Goal: Complete application form: Complete application form

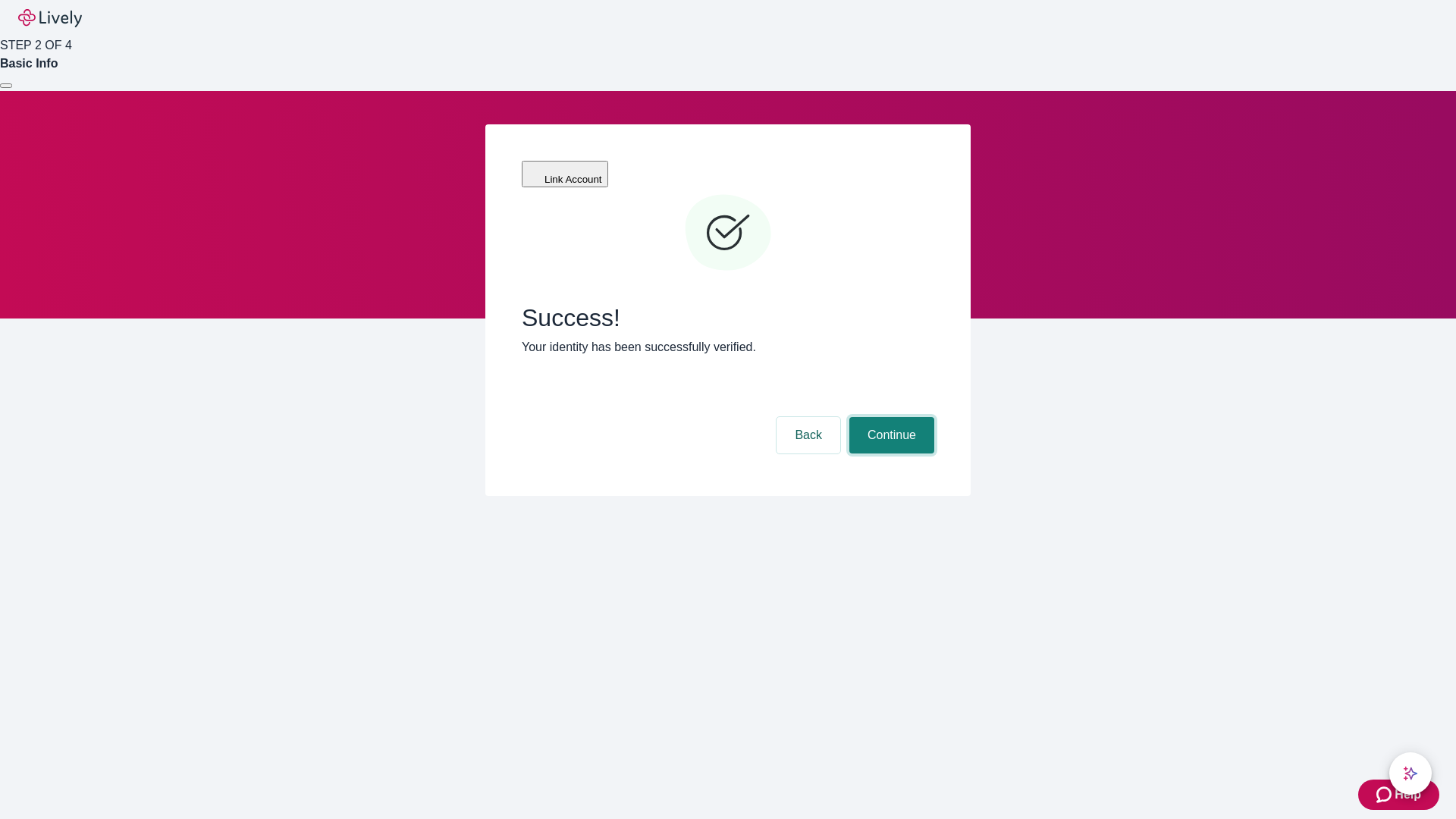
click at [890, 417] on button "Continue" at bounding box center [892, 435] width 85 height 37
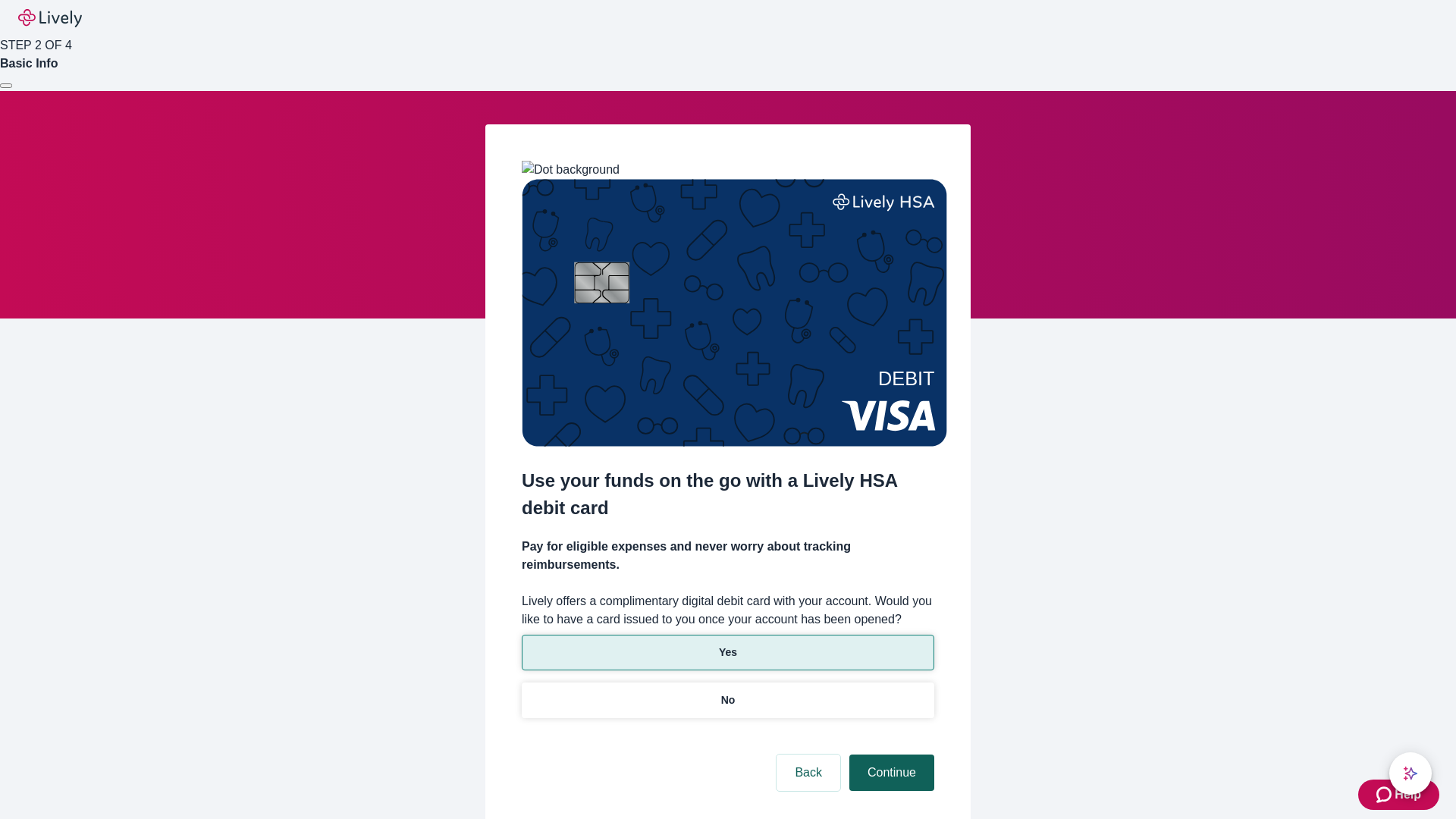
click at [727, 645] on p "Yes" at bounding box center [728, 653] width 18 height 16
click at [890, 755] on button "Continue" at bounding box center [892, 773] width 85 height 37
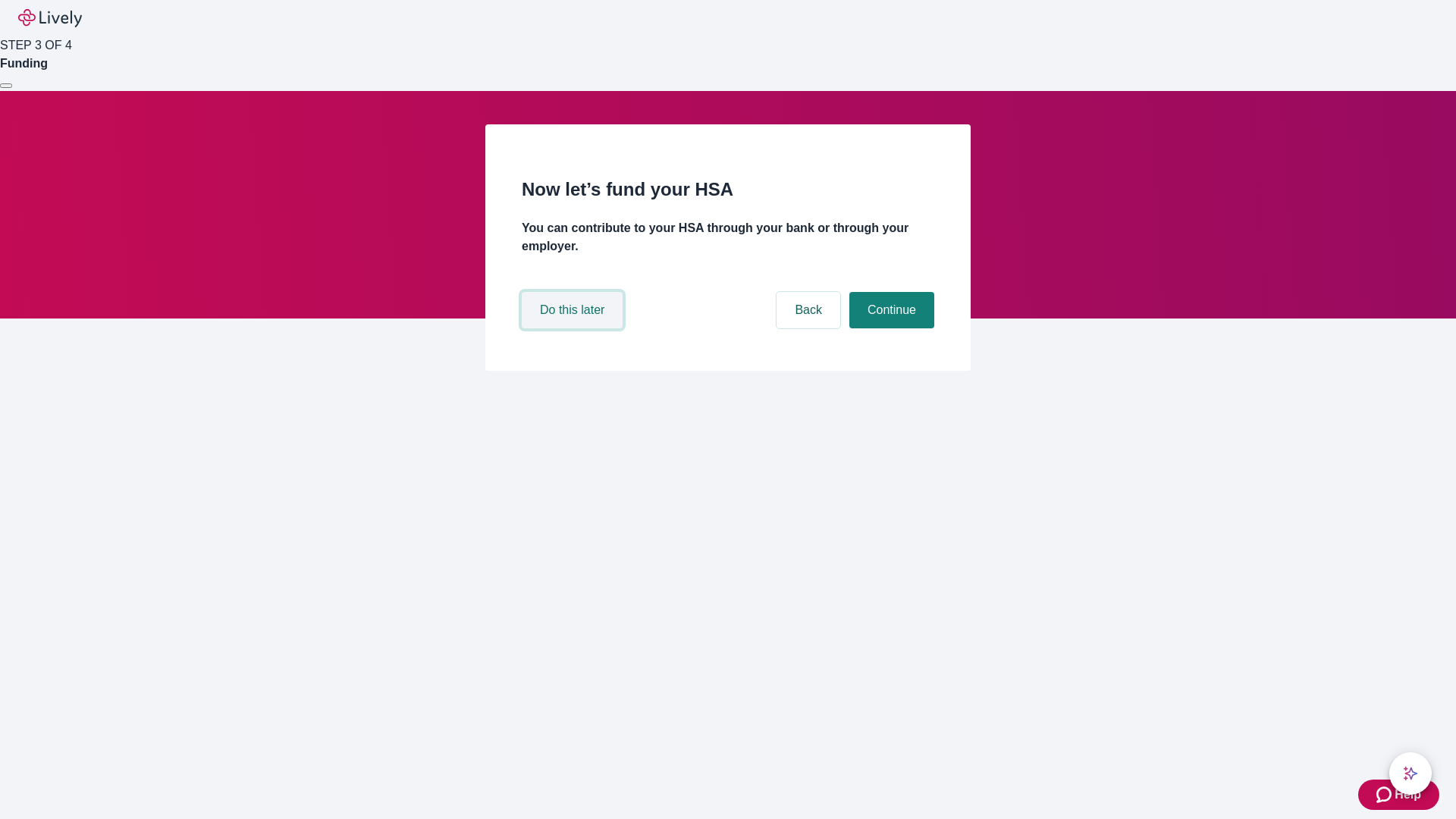
click at [574, 328] on button "Do this later" at bounding box center [572, 310] width 101 height 37
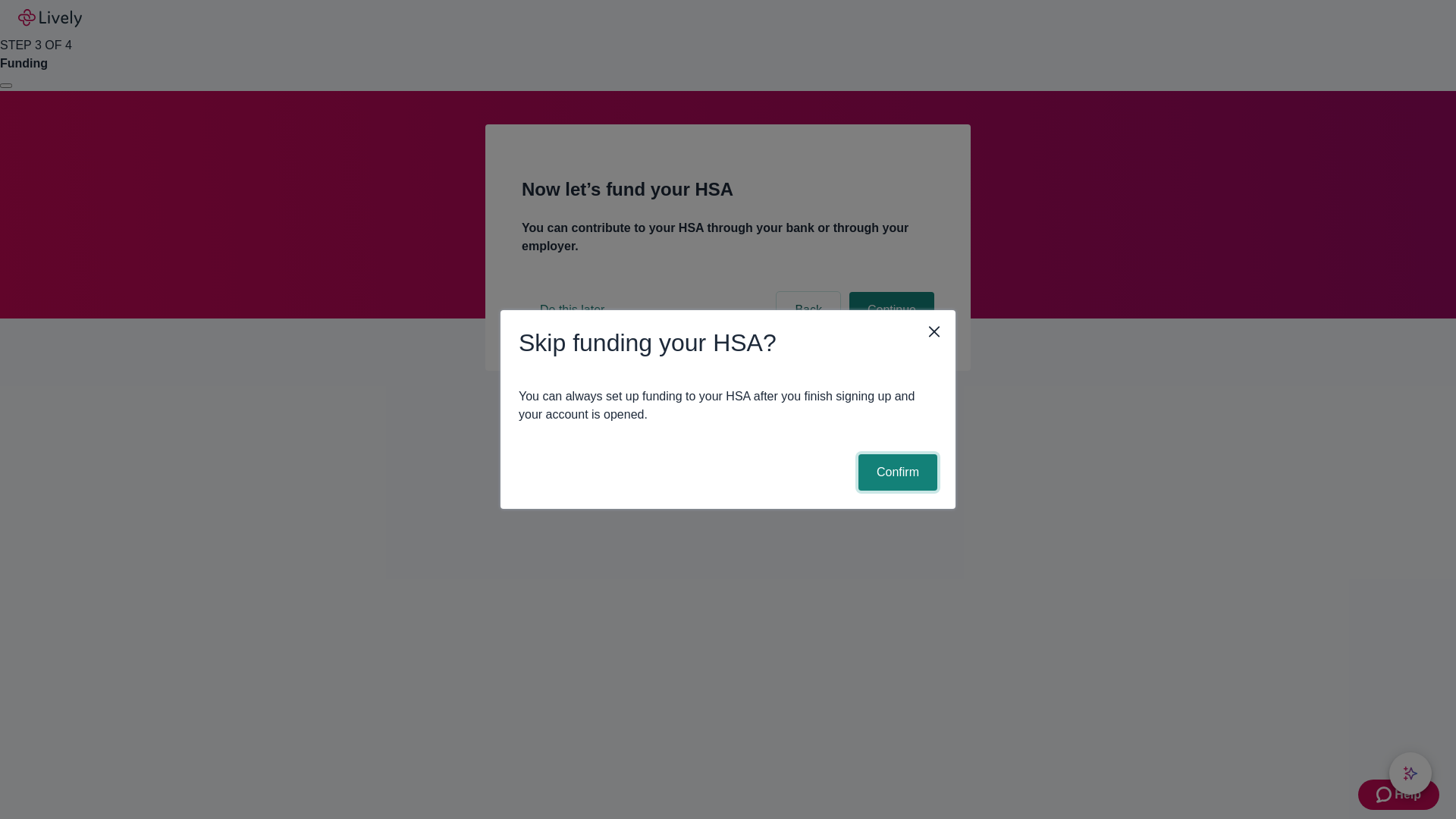
click at [896, 472] on button "Confirm" at bounding box center [897, 472] width 79 height 37
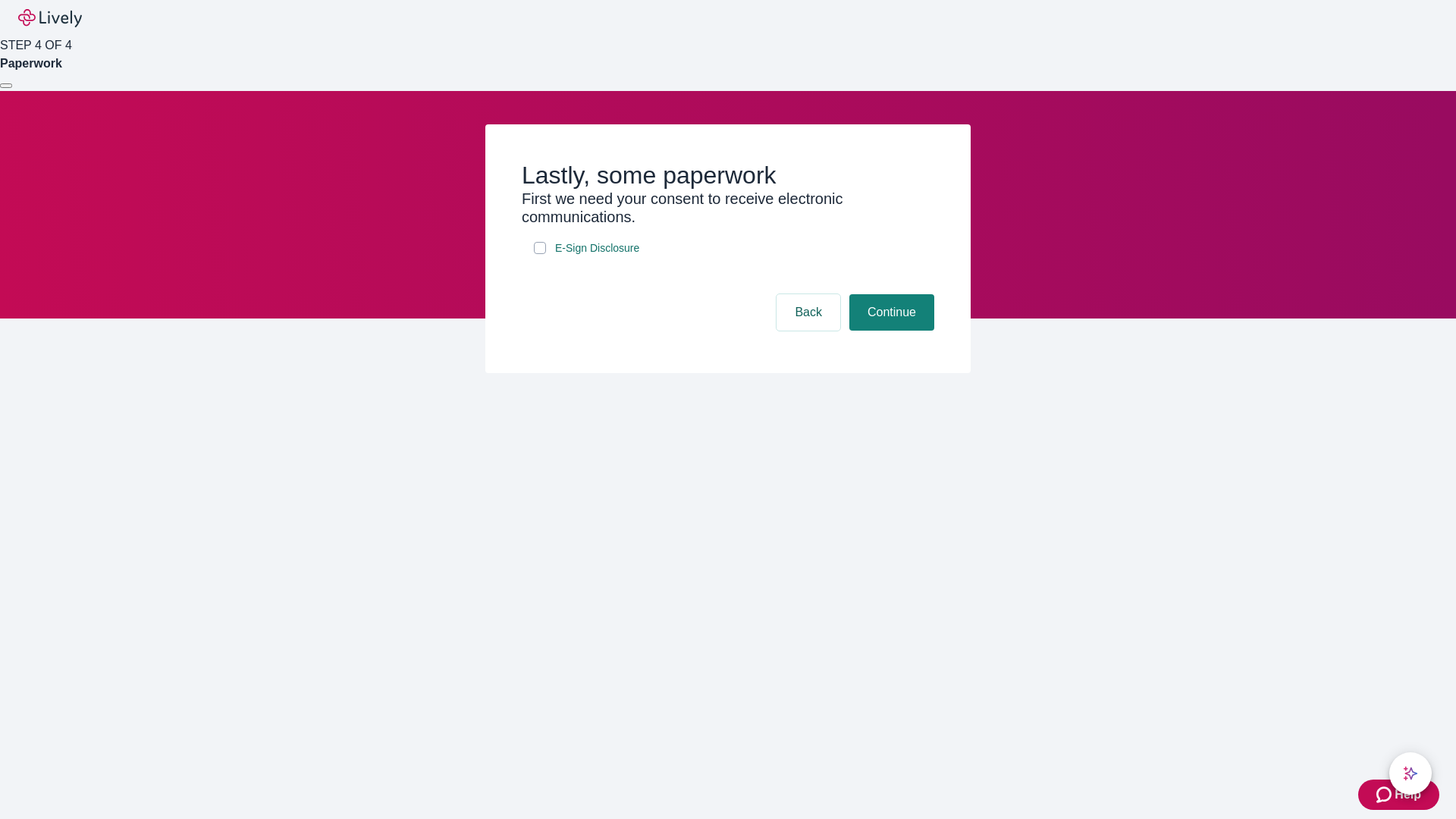
click at [540, 254] on input "E-Sign Disclosure" at bounding box center [540, 247] width 12 height 12
checkbox input "true"
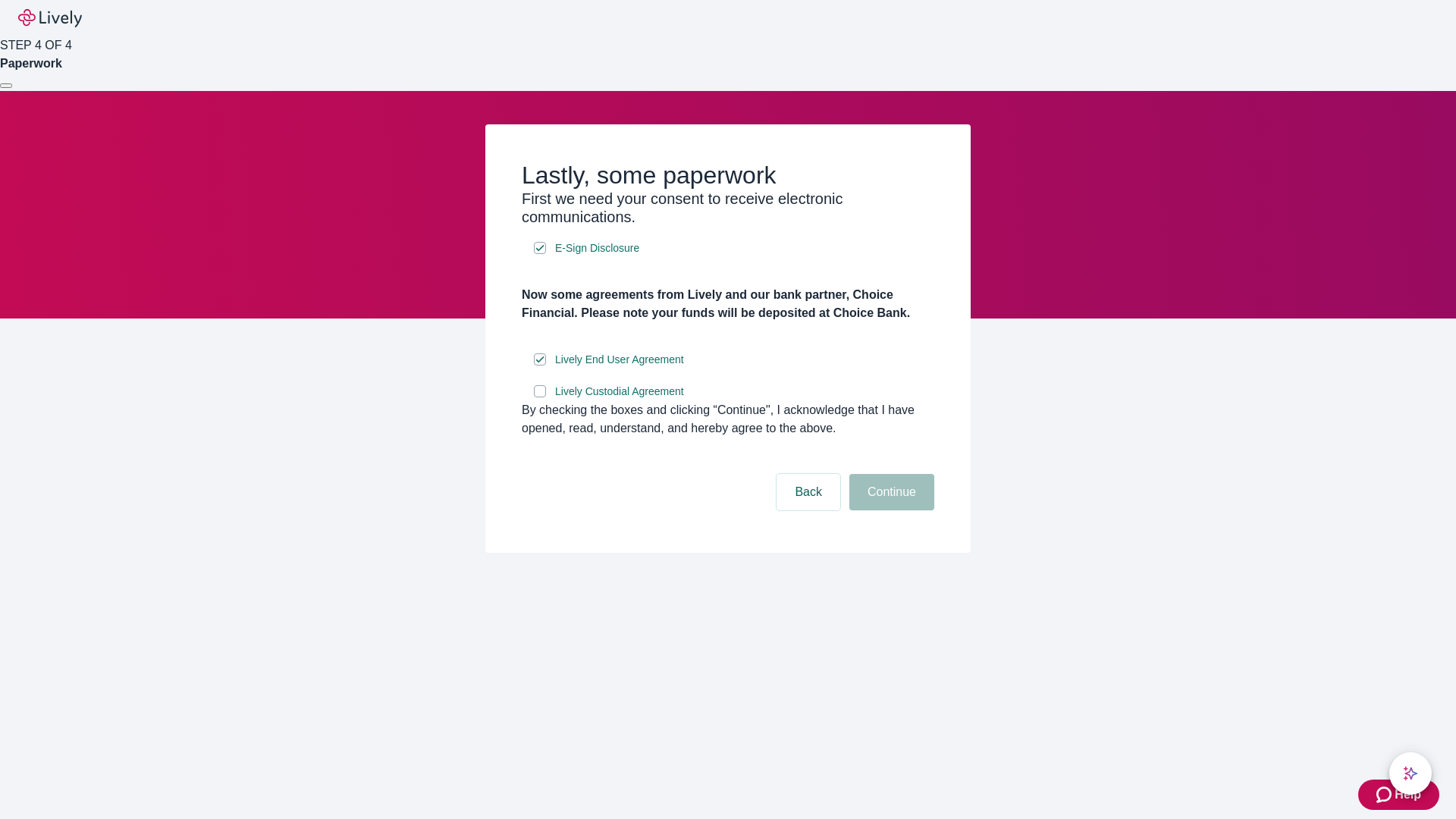
click at [540, 397] on input "Lively Custodial Agreement" at bounding box center [540, 391] width 12 height 12
checkbox input "true"
click at [890, 510] on button "Continue" at bounding box center [892, 492] width 85 height 37
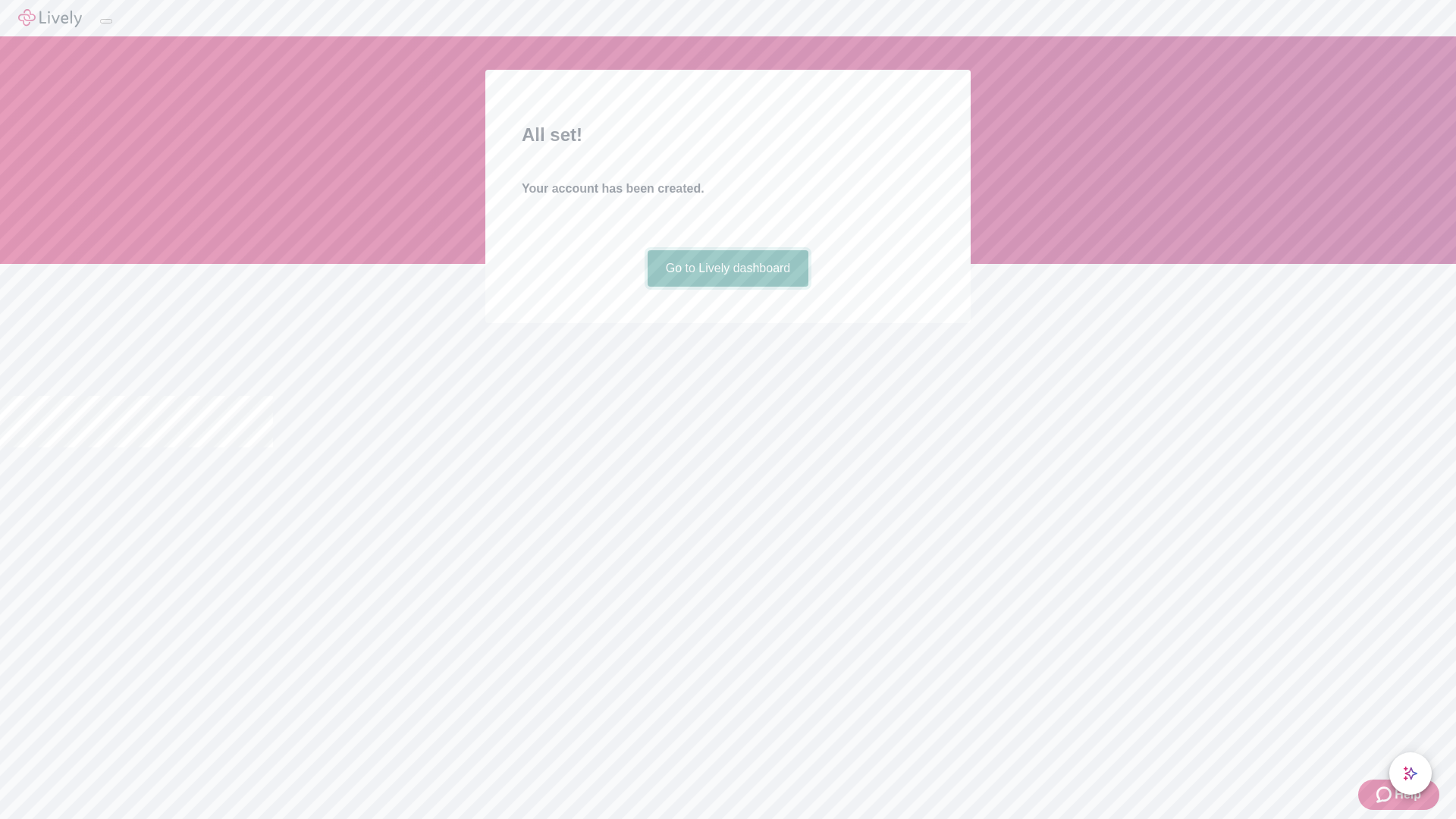
click at [727, 287] on link "Go to Lively dashboard" at bounding box center [728, 268] width 161 height 37
